Goal: Task Accomplishment & Management: Manage account settings

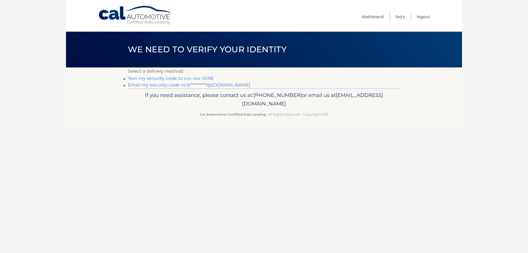
click at [188, 83] on link "**********" at bounding box center [189, 84] width 122 height 5
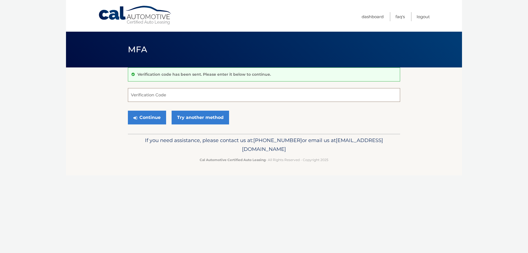
click at [179, 98] on input "Verification Code" at bounding box center [264, 95] width 272 height 14
type input "948050"
click at [156, 117] on button "Continue" at bounding box center [147, 118] width 38 height 14
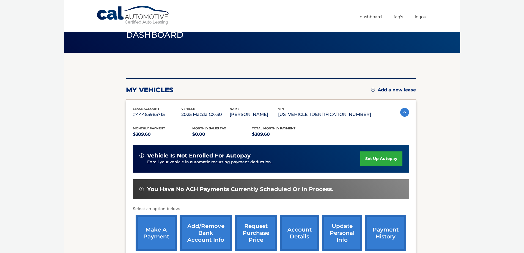
scroll to position [28, 0]
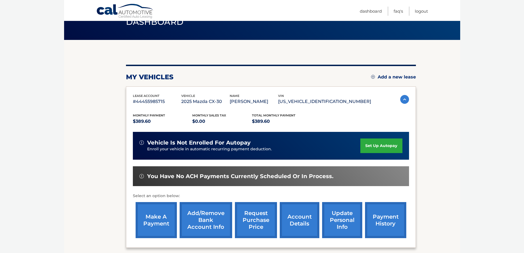
click at [390, 153] on link "set up autopay" at bounding box center [381, 145] width 42 height 15
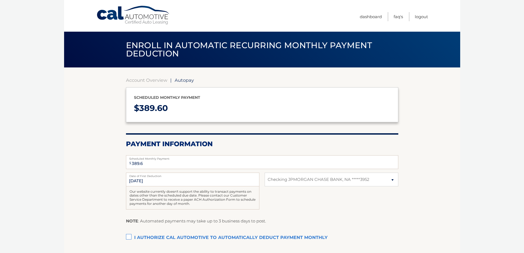
select select "ZjMzNTkzYTYtZDA2NC00YzUyLThmZTAtY2Q5MTFiNTI3YjEz"
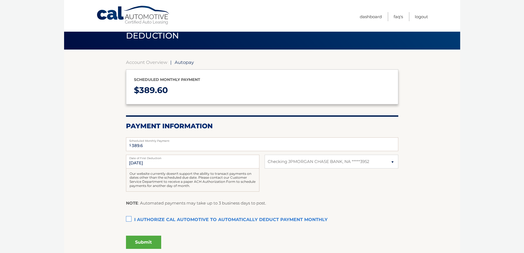
scroll to position [28, 0]
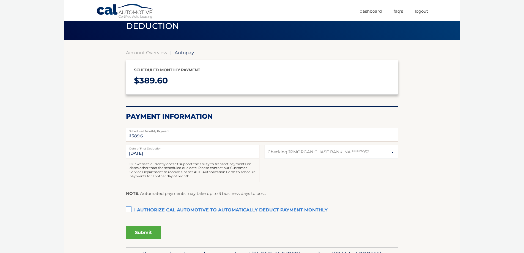
click at [129, 208] on label "I authorize cal automotive to automatically deduct payment monthly This checkbo…" at bounding box center [262, 210] width 272 height 11
click at [0, 0] on input "I authorize cal automotive to automatically deduct payment monthly This checkbo…" at bounding box center [0, 0] width 0 height 0
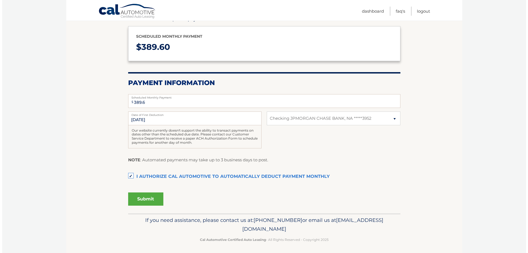
scroll to position [63, 0]
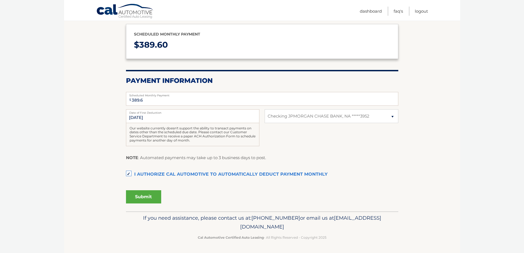
click at [157, 197] on button "Submit" at bounding box center [143, 196] width 35 height 13
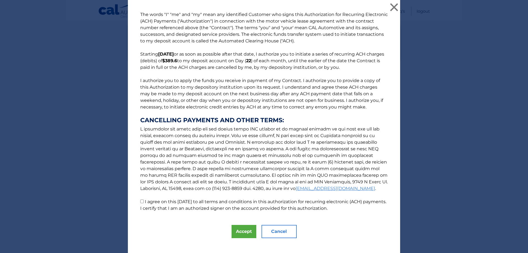
click at [140, 200] on input "I agree on this 09/08/2025 to all terms and conditions in this authorization fo…" at bounding box center [142, 201] width 4 height 4
checkbox input "true"
click at [246, 236] on button "Accept" at bounding box center [244, 231] width 25 height 13
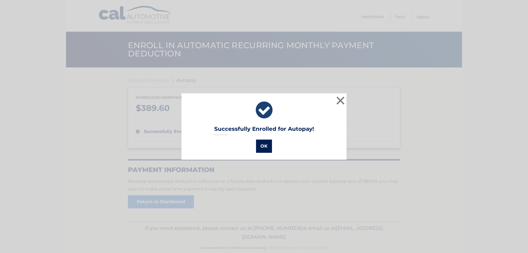
click at [266, 149] on button "OK" at bounding box center [264, 145] width 16 height 13
